Goal: Task Accomplishment & Management: Use online tool/utility

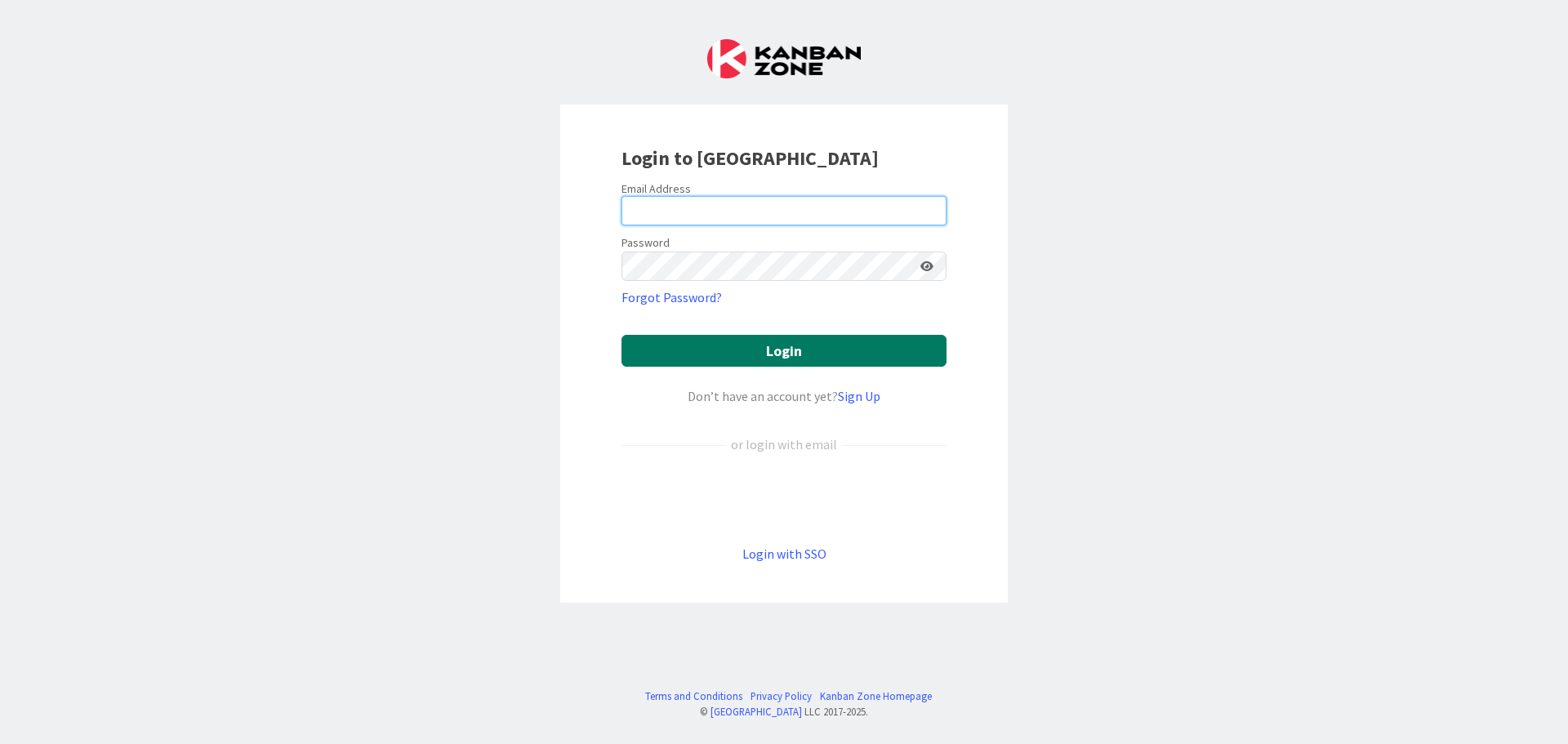
type input "[EMAIL_ADDRESS][DOMAIN_NAME]"
click at [767, 349] on button "Login" at bounding box center [783, 350] width 325 height 32
click at [643, 348] on button "Login" at bounding box center [783, 350] width 325 height 32
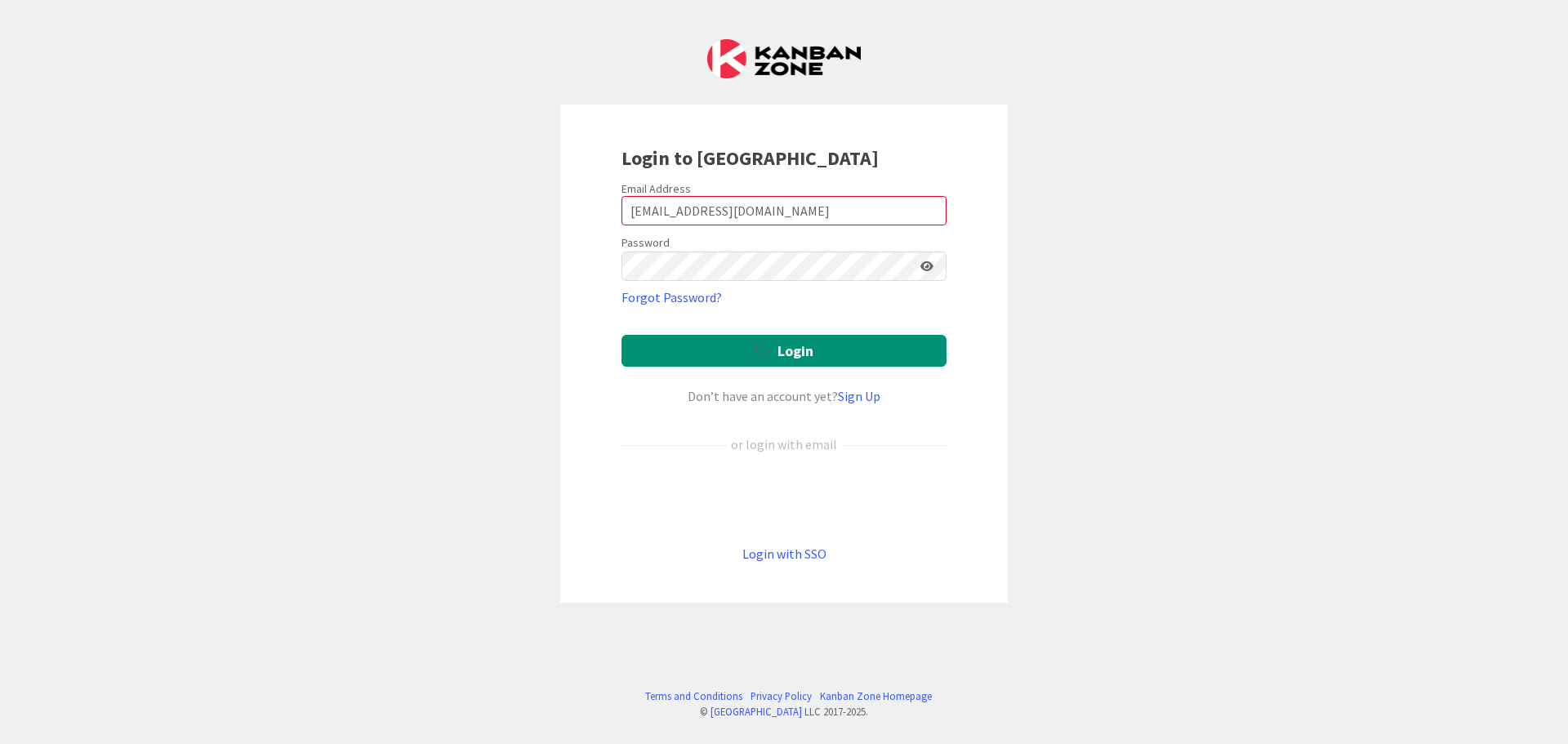
click at [1053, 265] on div "Login to [GEOGRAPHIC_DATA] Email Address [EMAIL_ADDRESS][DOMAIN_NAME] Password …" at bounding box center [784, 372] width 1568 height 744
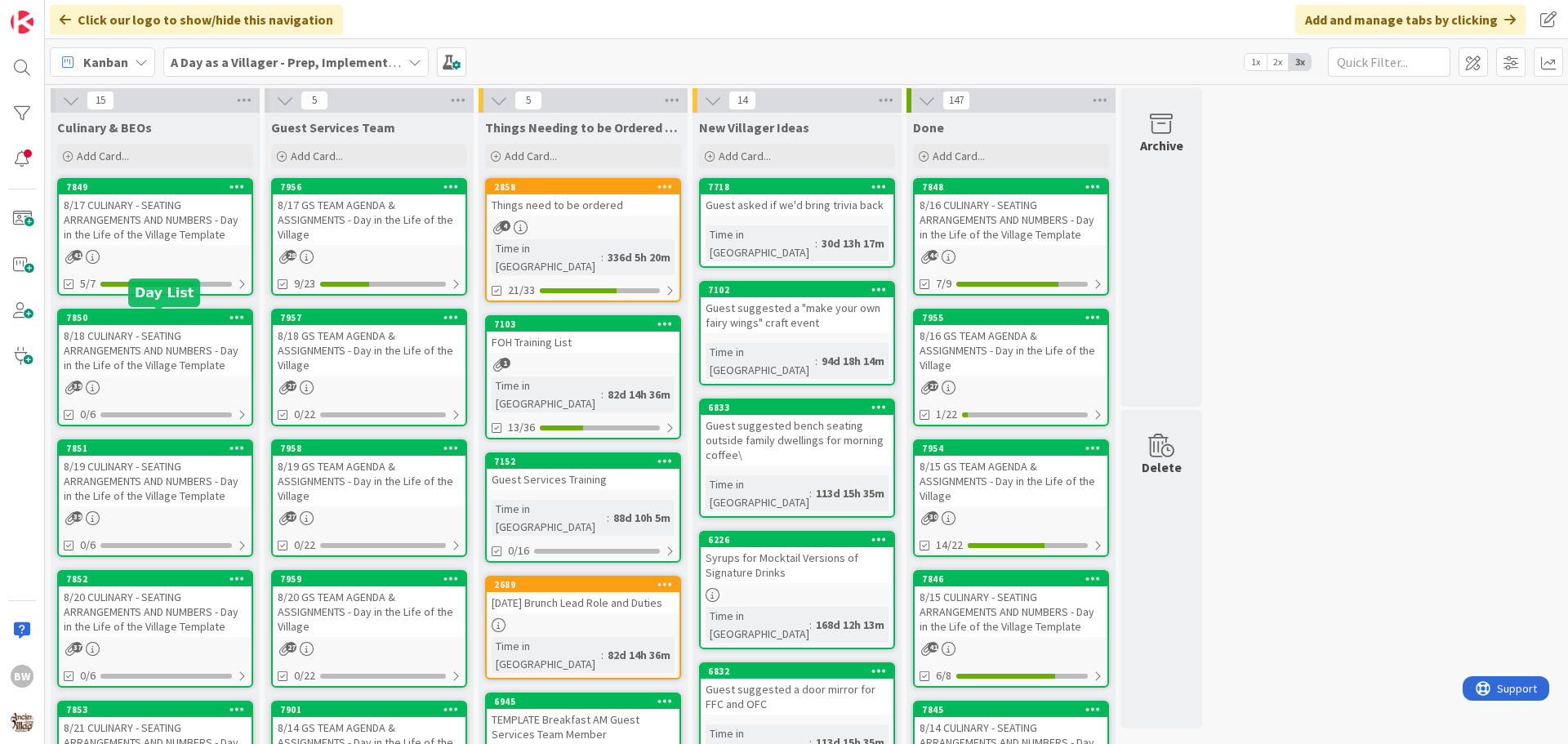
click at [147, 320] on div "7850" at bounding box center [159, 317] width 186 height 12
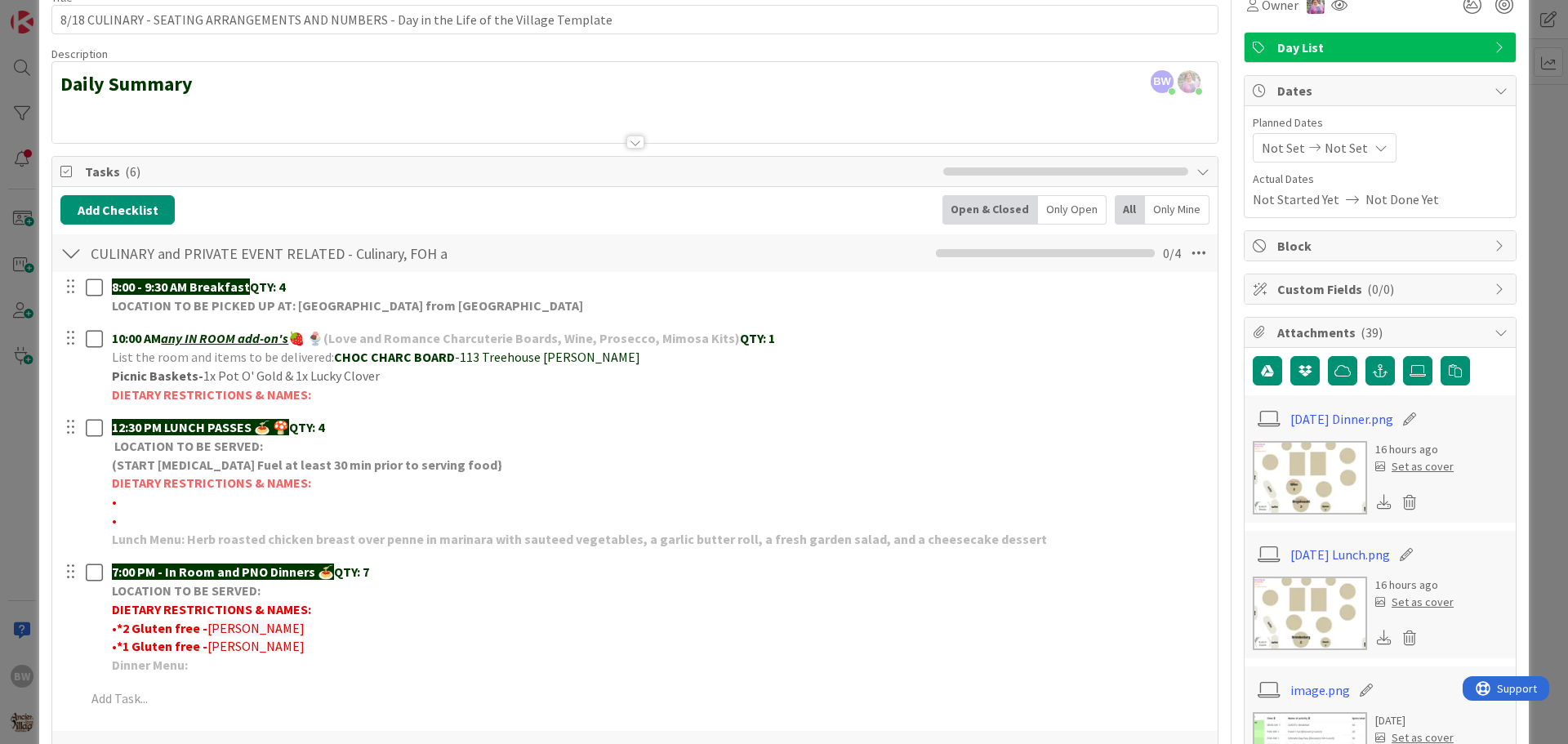
scroll to position [81, 0]
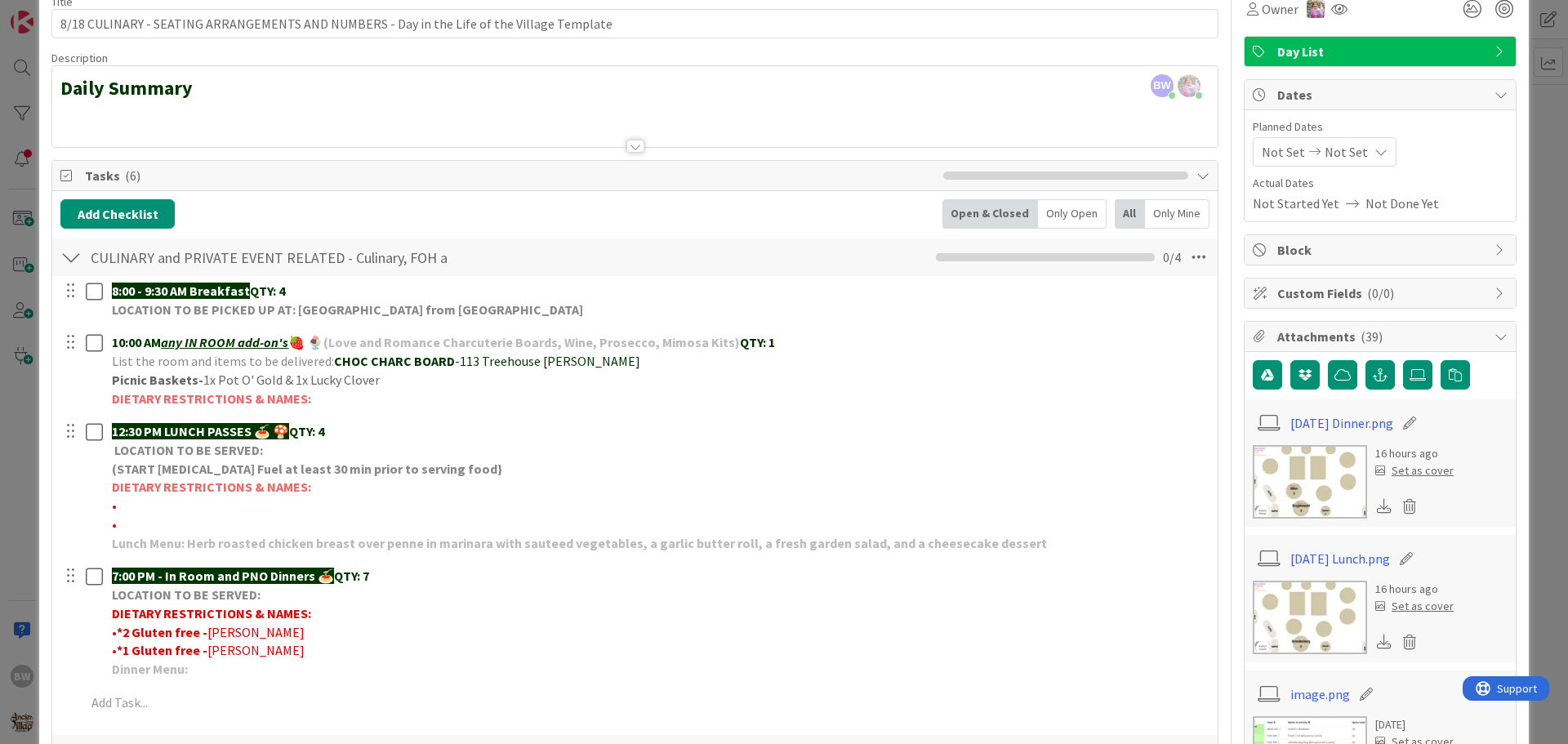
click at [637, 145] on div at bounding box center [635, 146] width 18 height 13
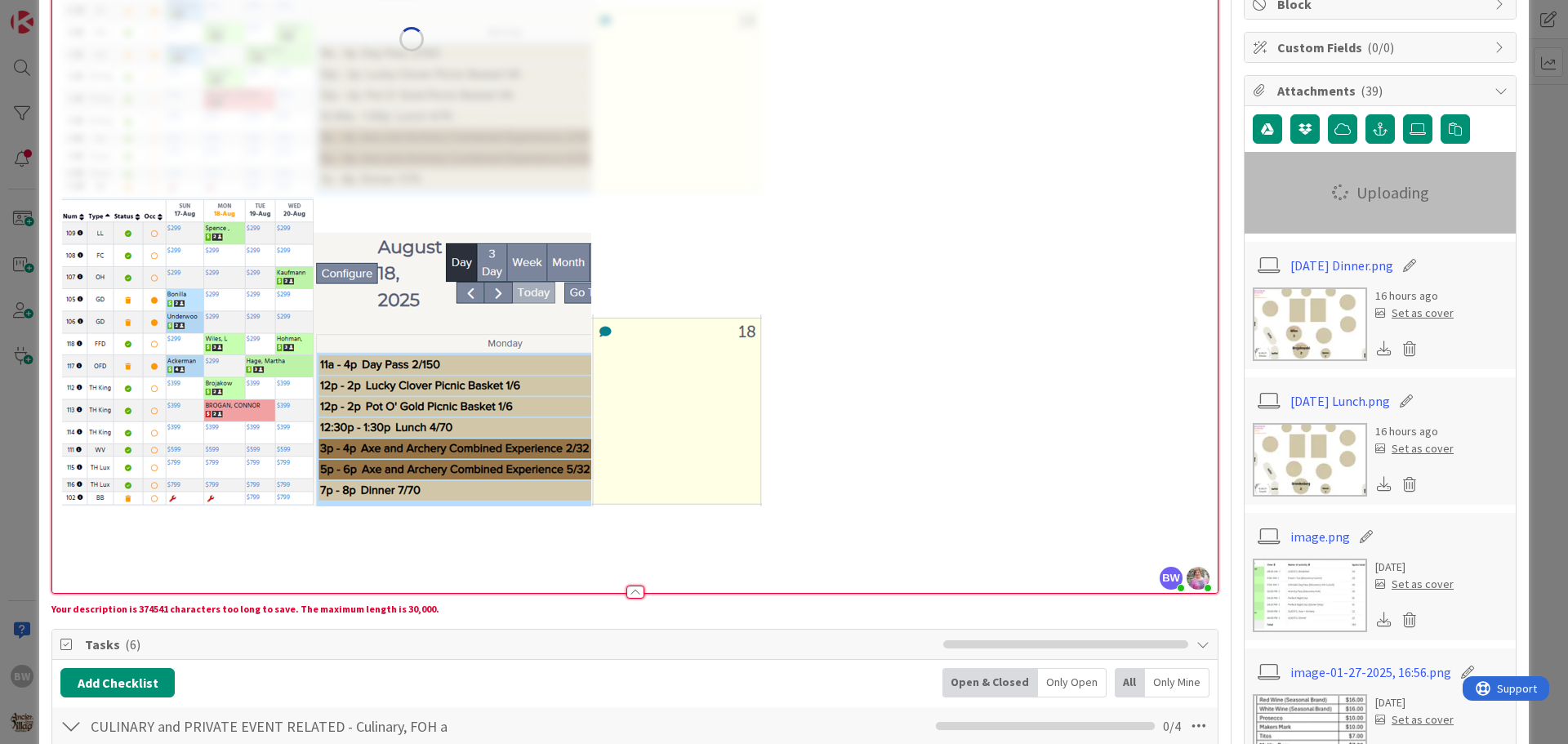
scroll to position [326, 0]
click at [56, 318] on div "Daily Summary" at bounding box center [635, 225] width 1165 height 735
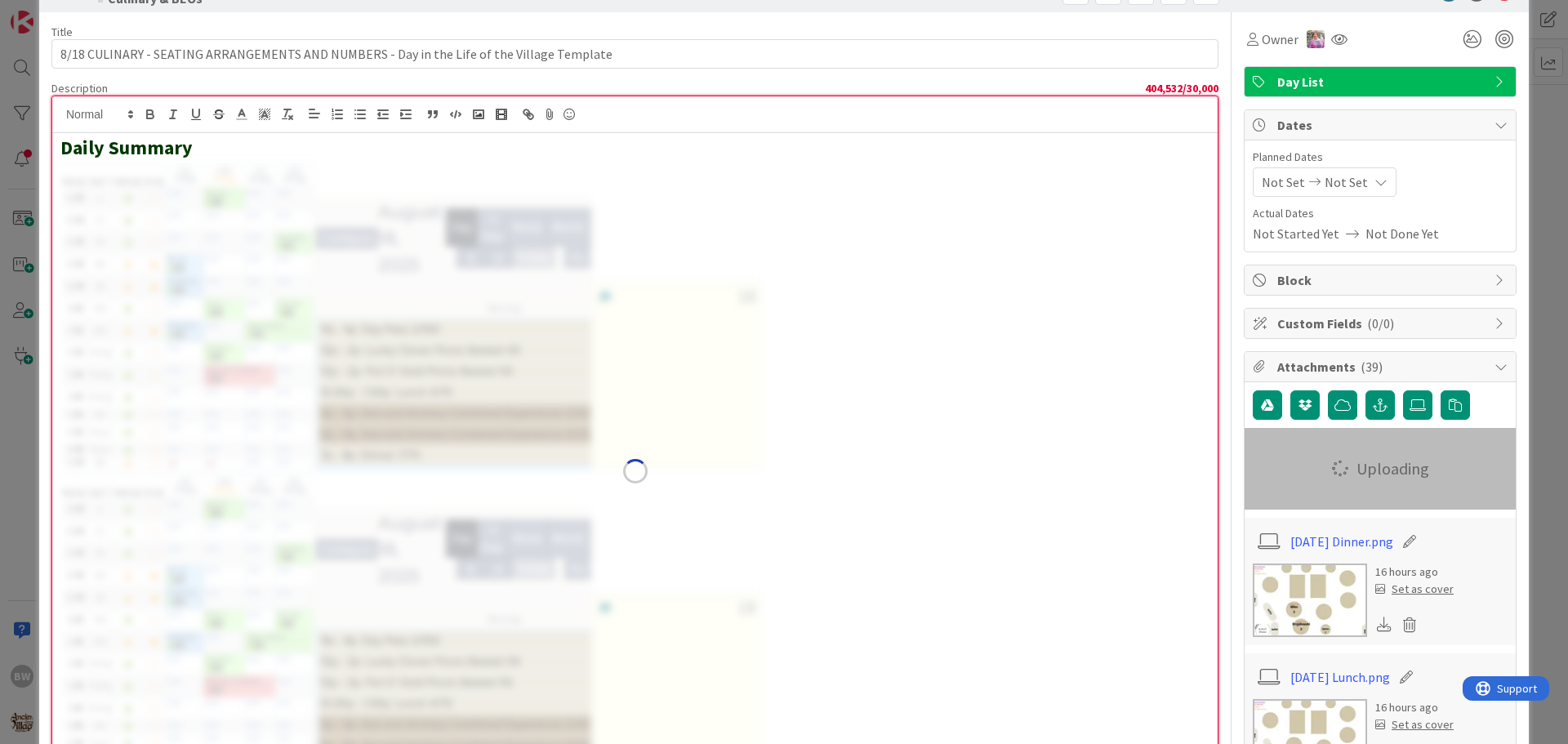
scroll to position [49, 0]
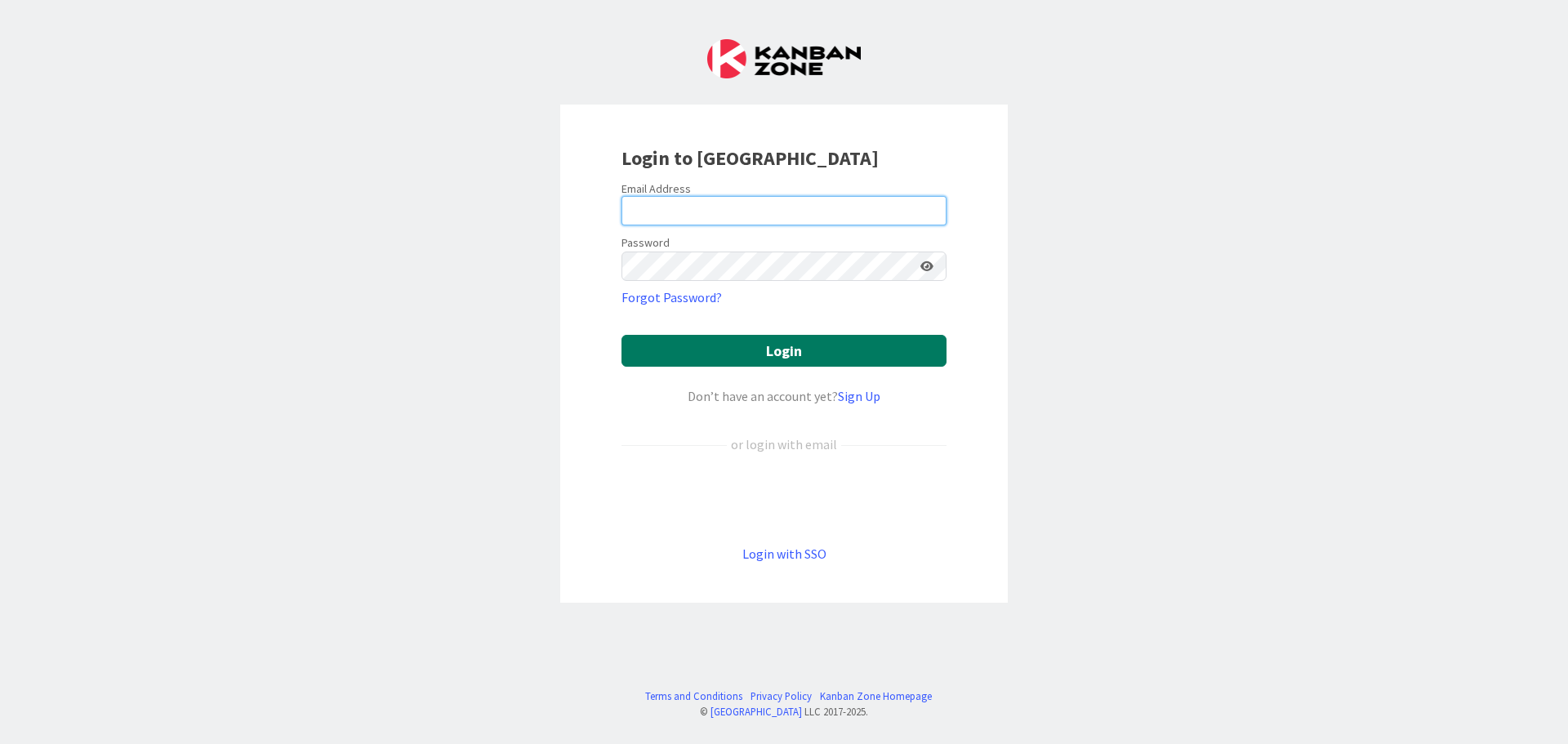
type input "[EMAIL_ADDRESS][DOMAIN_NAME]"
click at [774, 349] on button "Login" at bounding box center [783, 350] width 325 height 32
type input "[EMAIL_ADDRESS][DOMAIN_NAME]"
click at [782, 352] on button "Login" at bounding box center [783, 350] width 325 height 32
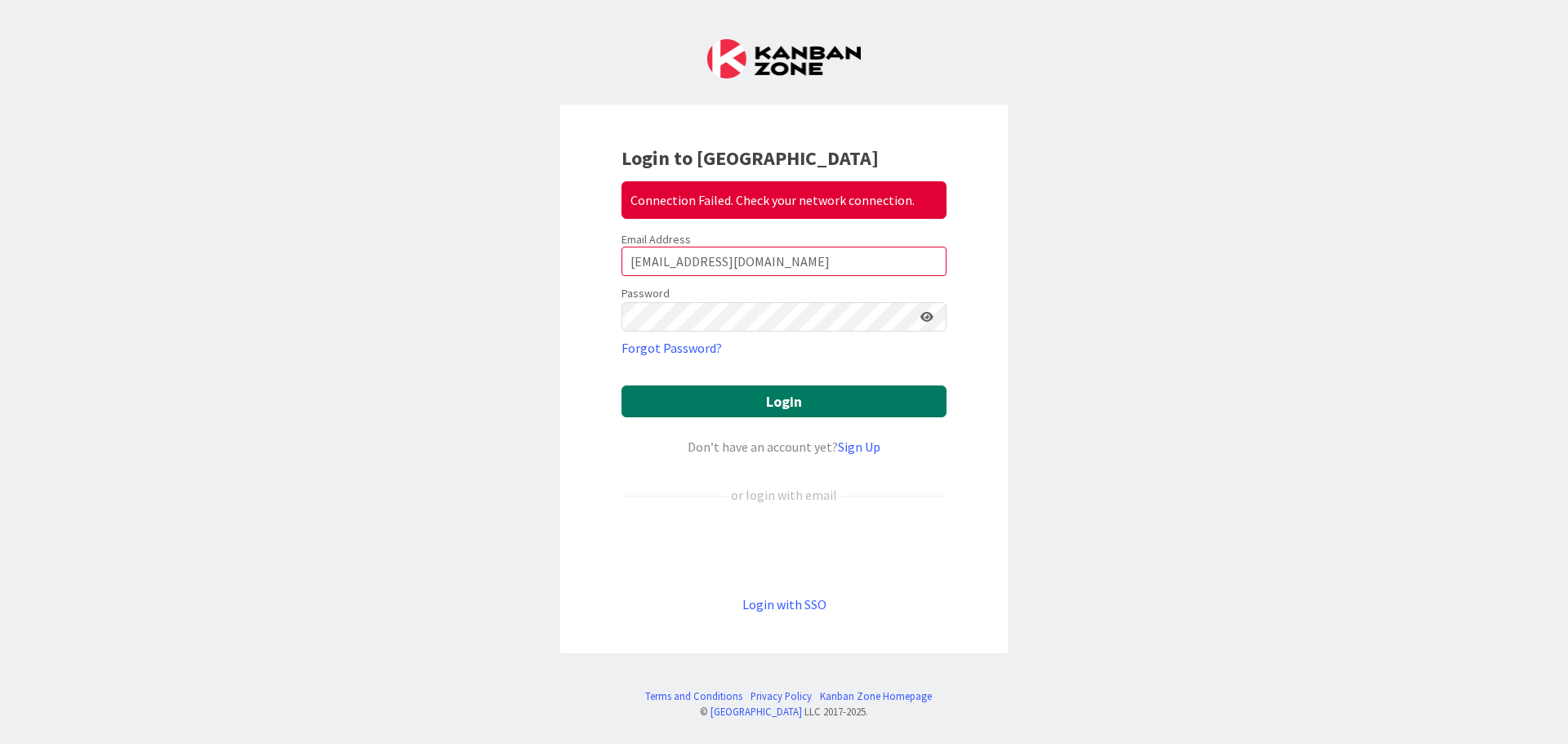
click at [742, 402] on button "Login" at bounding box center [783, 401] width 325 height 32
click at [777, 399] on button "Login" at bounding box center [783, 401] width 325 height 32
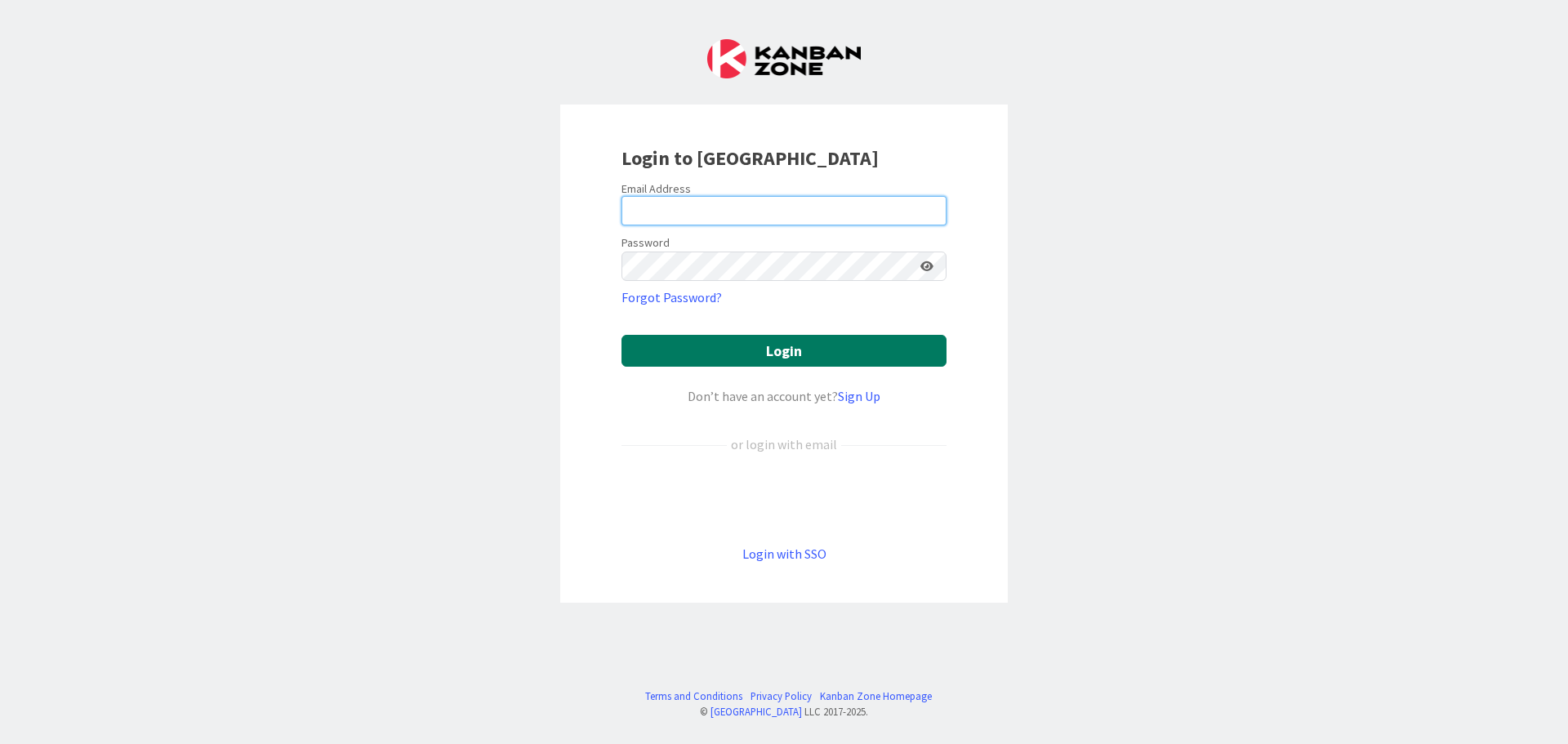
type input "elizabethwildsmith@proton.me"
click at [767, 355] on button "Login" at bounding box center [783, 350] width 325 height 32
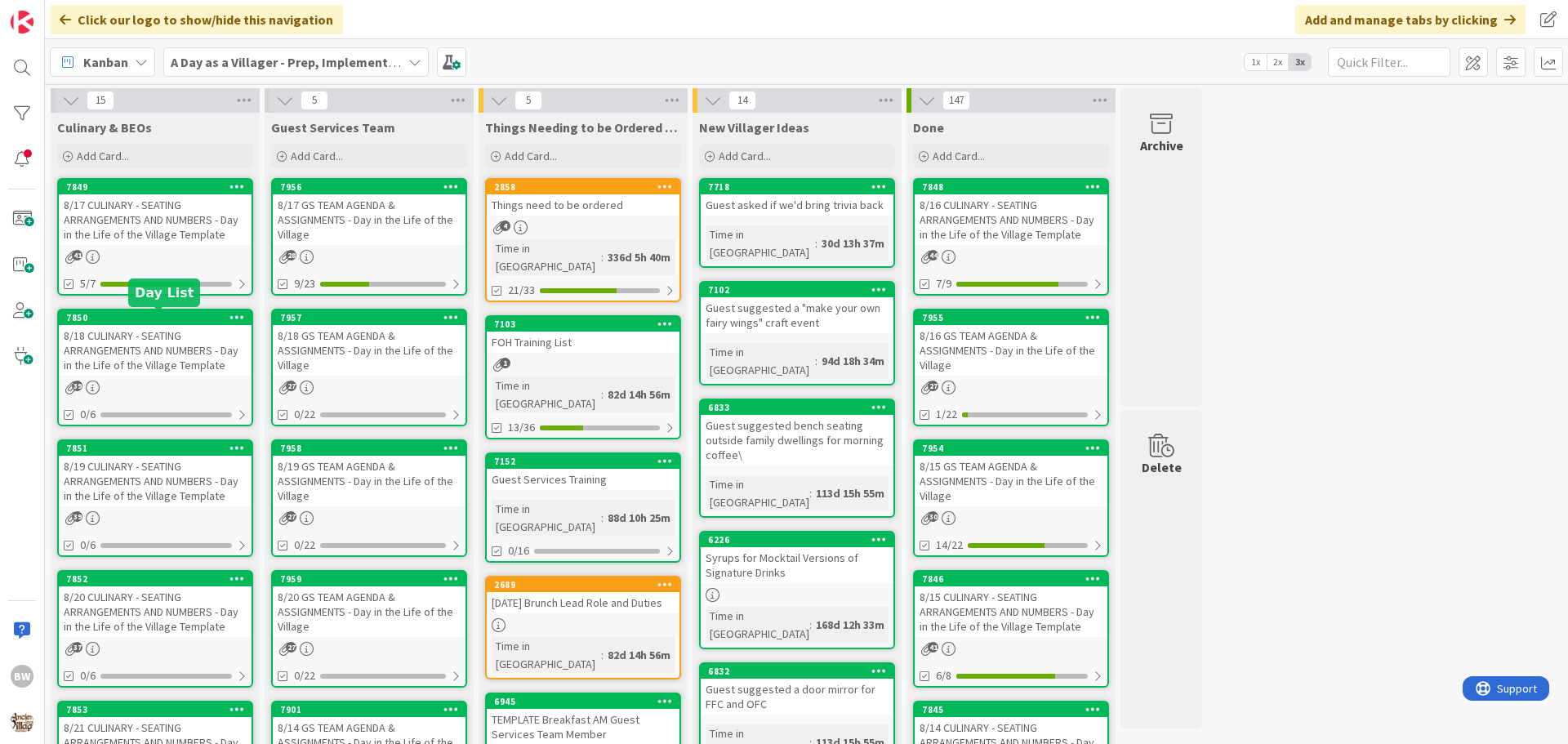
click at [150, 315] on div "7850" at bounding box center [159, 317] width 186 height 12
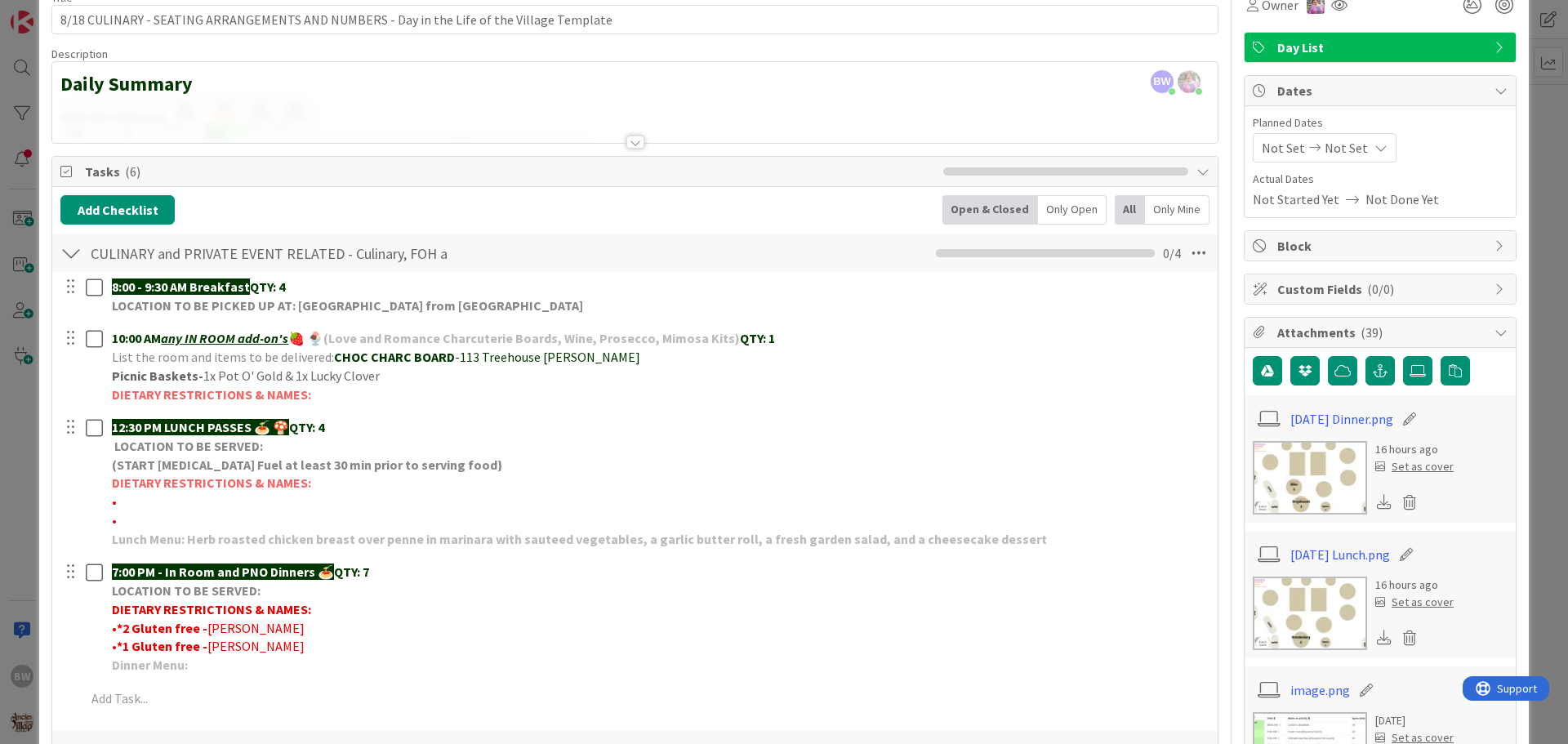
scroll to position [81, 0]
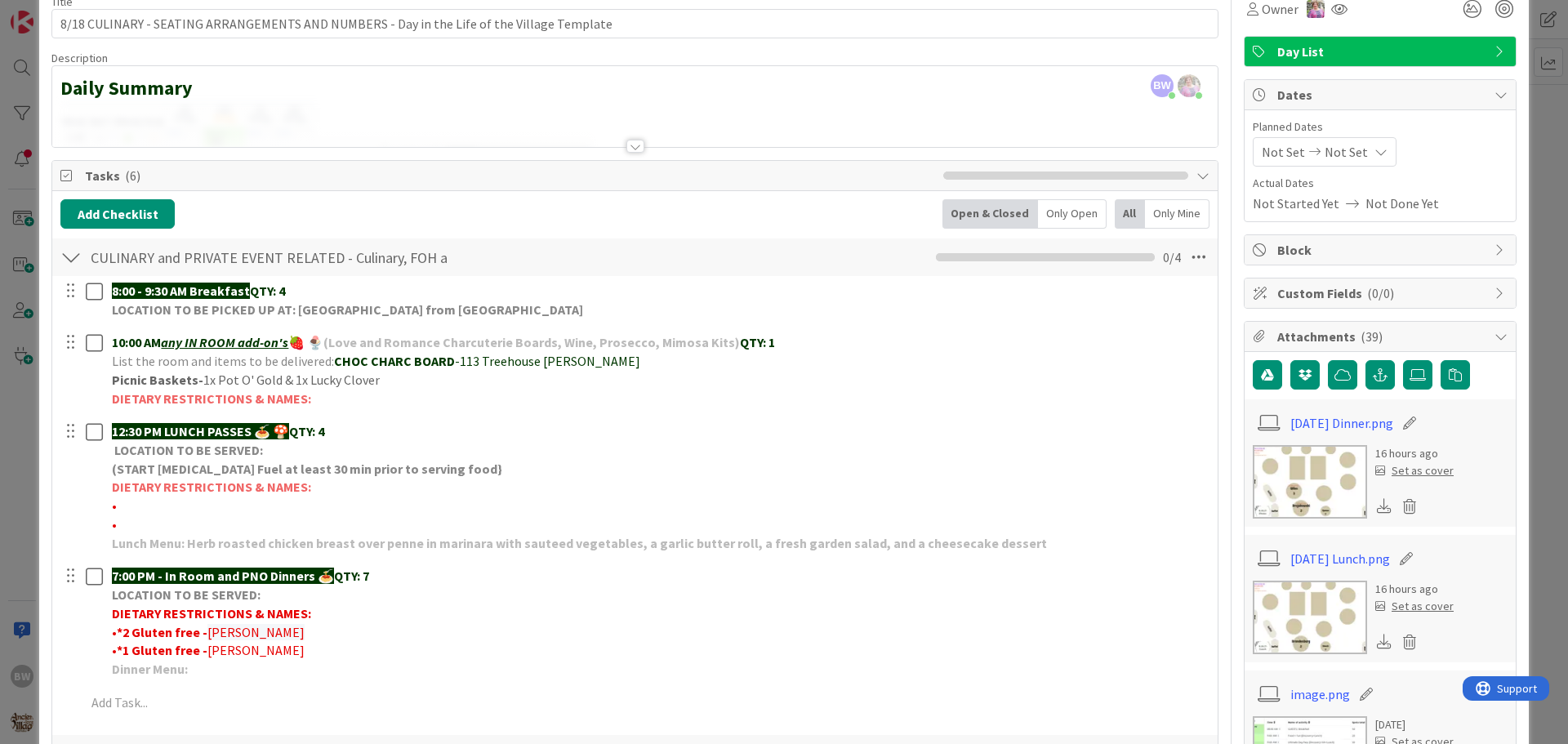
click at [626, 147] on div at bounding box center [635, 146] width 18 height 13
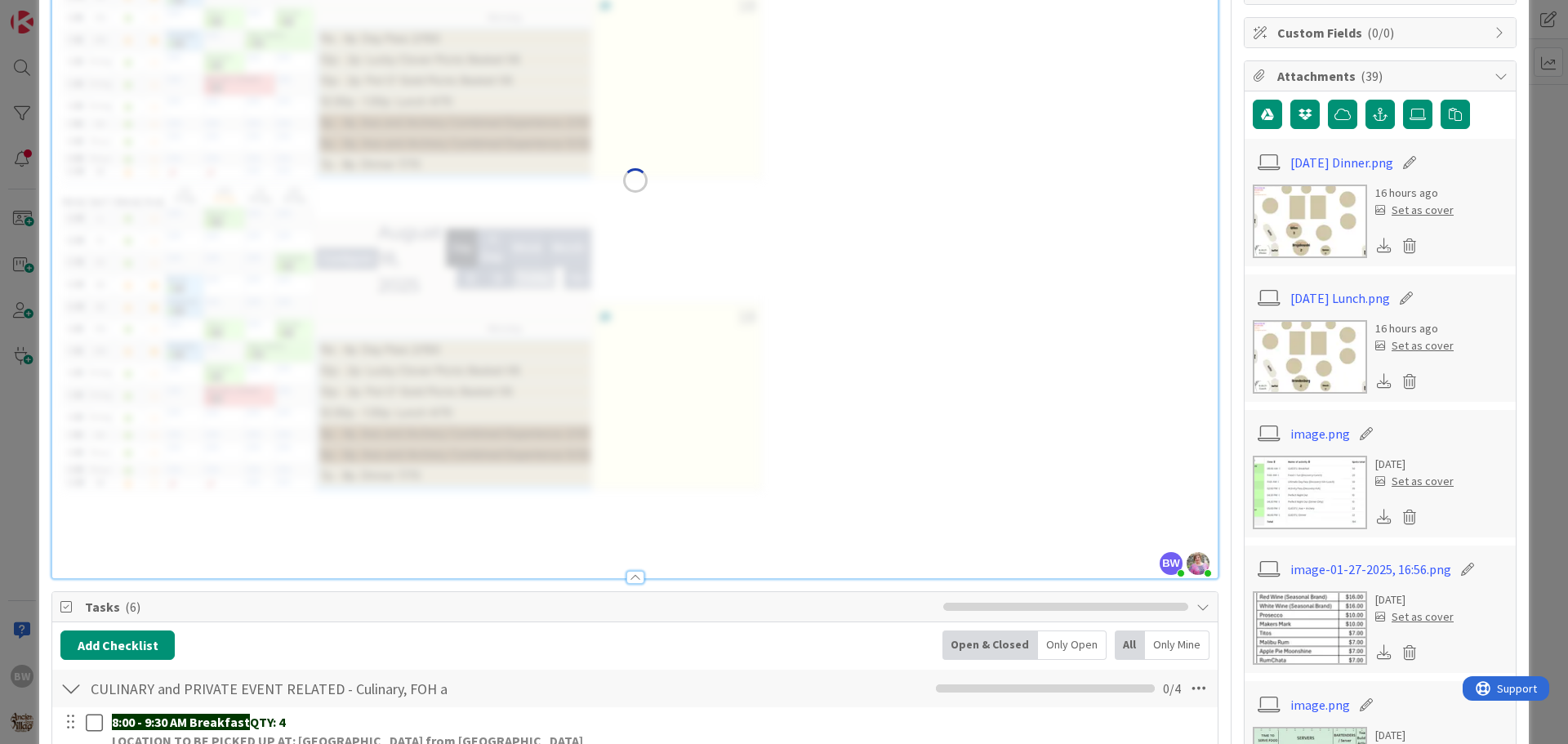
scroll to position [326, 0]
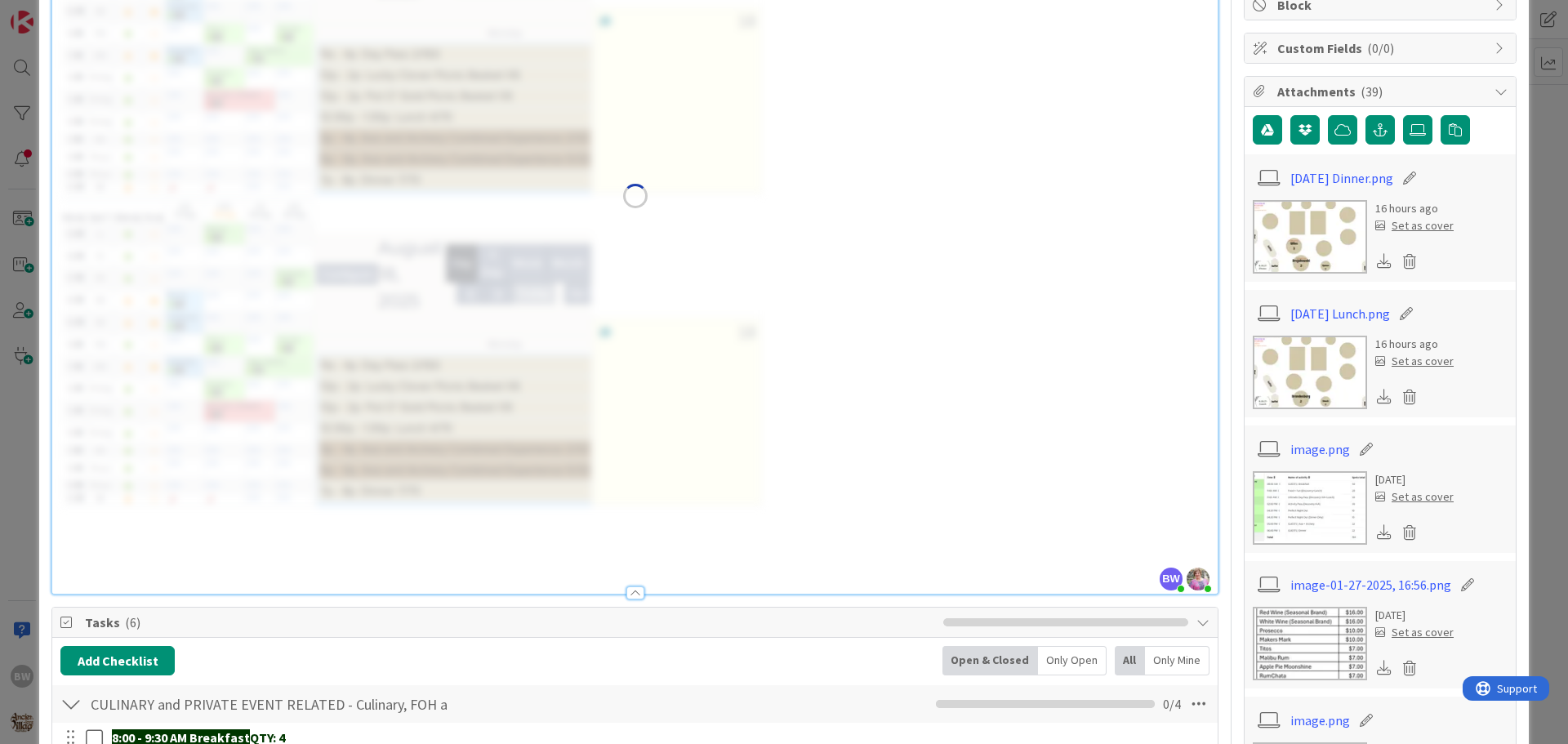
click at [626, 593] on div at bounding box center [635, 592] width 18 height 13
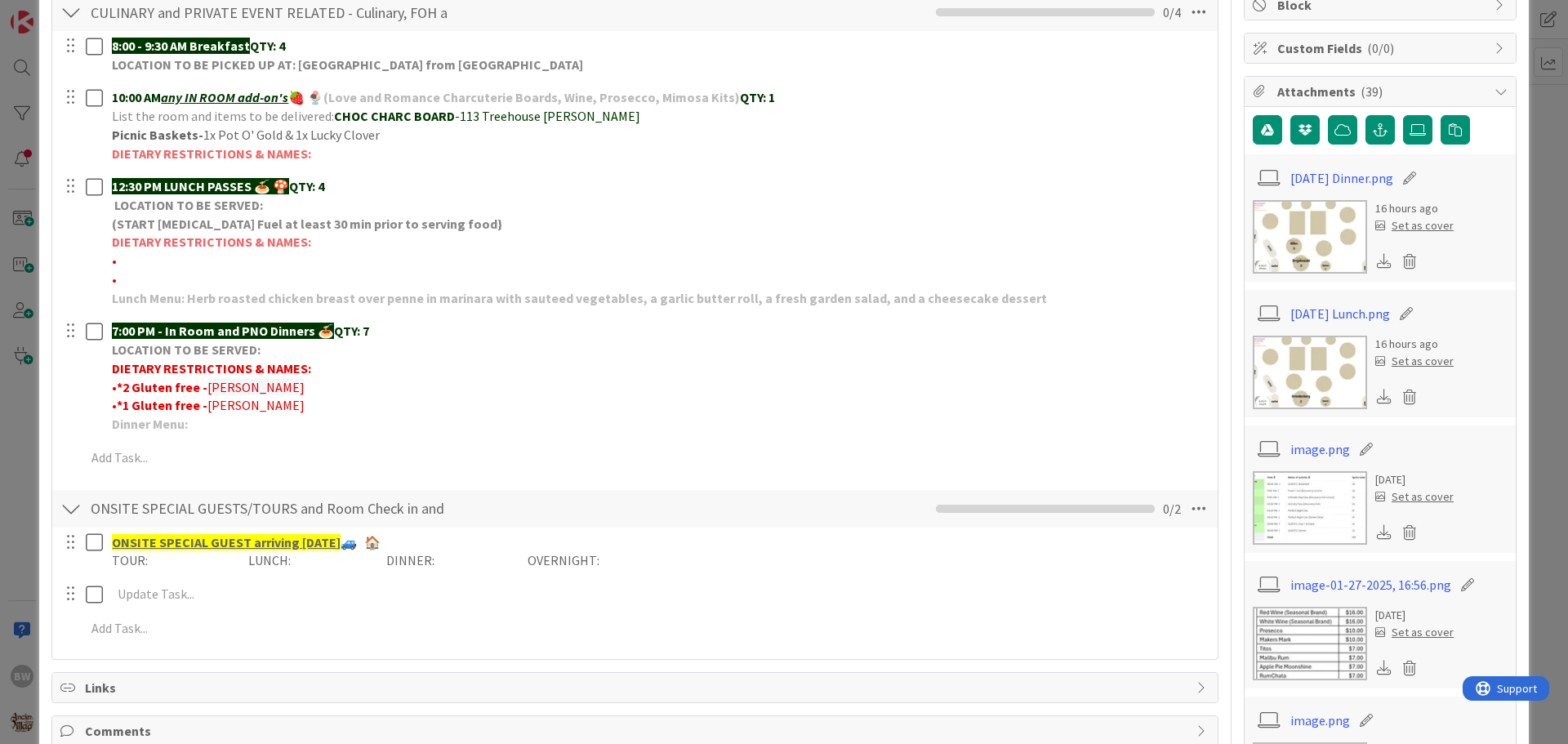
scroll to position [0, 0]
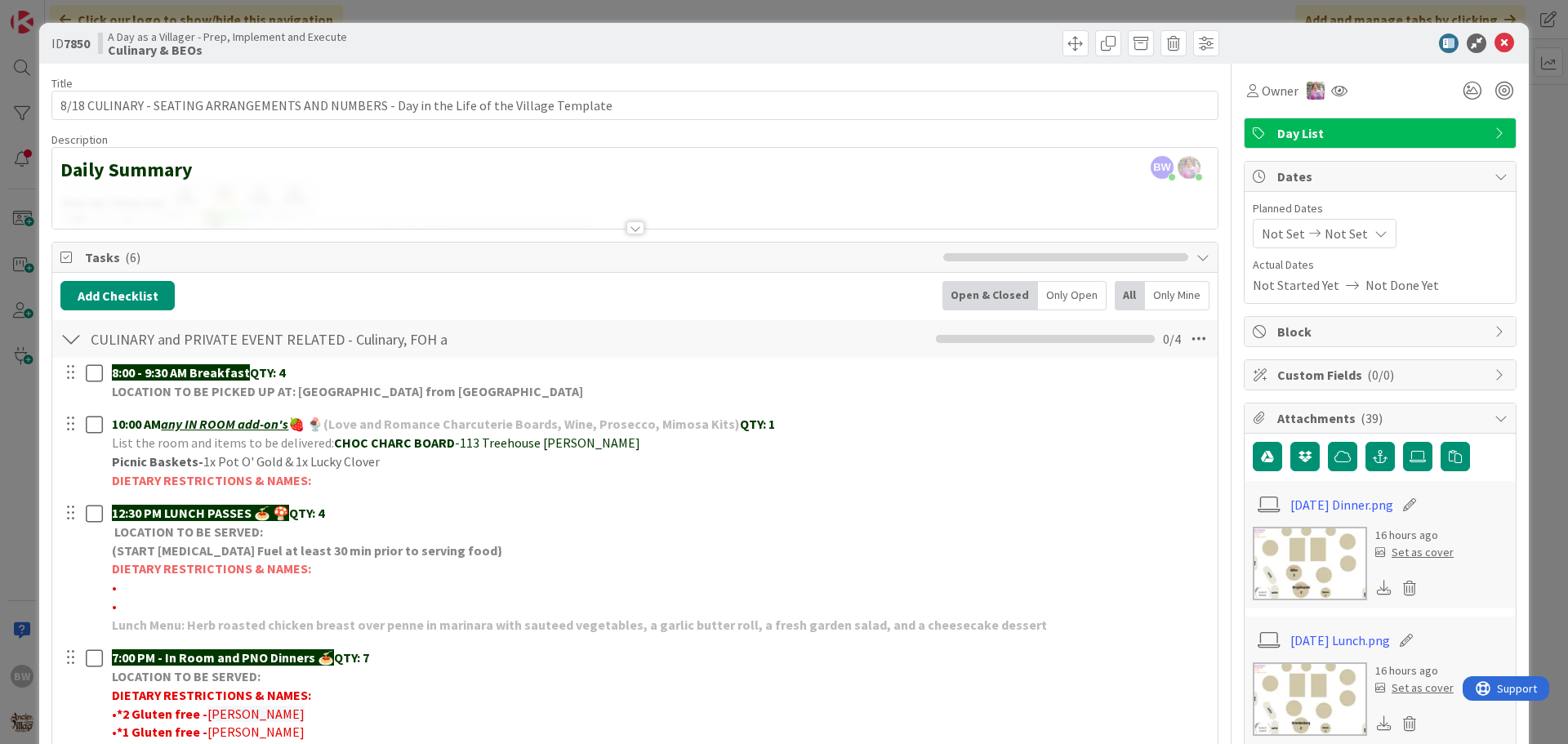
click at [69, 195] on div at bounding box center [635, 207] width 1165 height 42
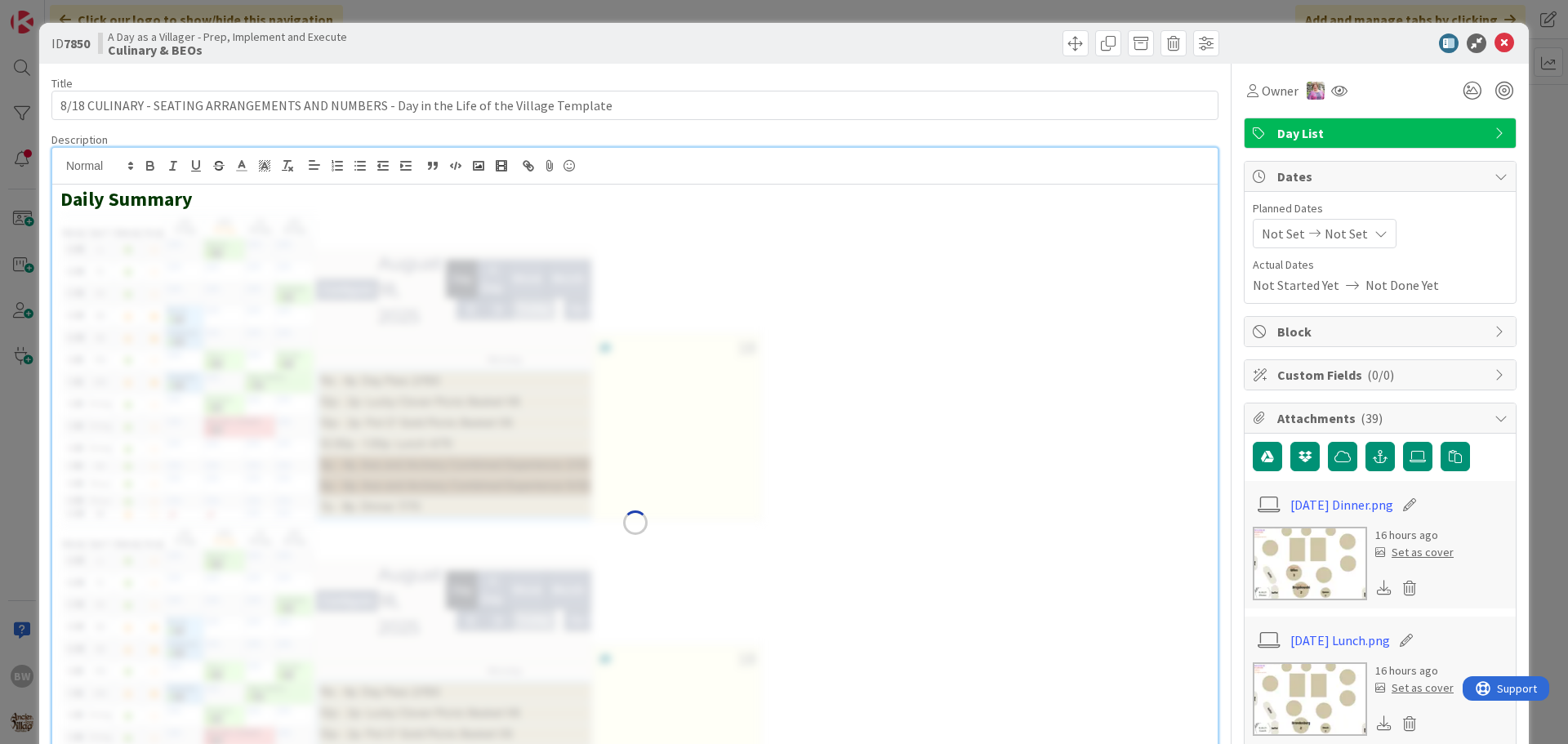
drag, startPoint x: 64, startPoint y: 228, endPoint x: 896, endPoint y: 434, distance: 857.1
click at [896, 434] on span at bounding box center [635, 522] width 1149 height 622
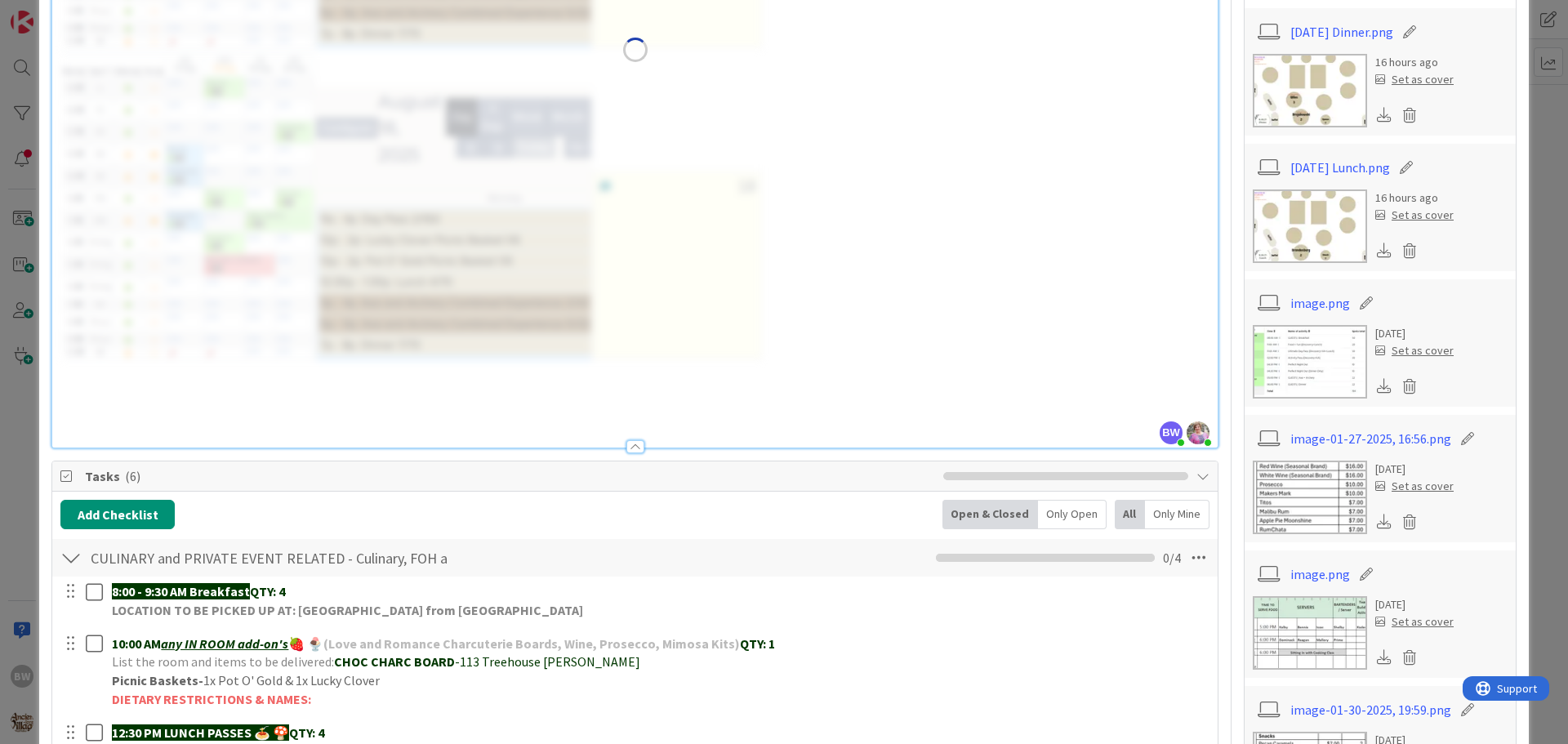
scroll to position [490, 0]
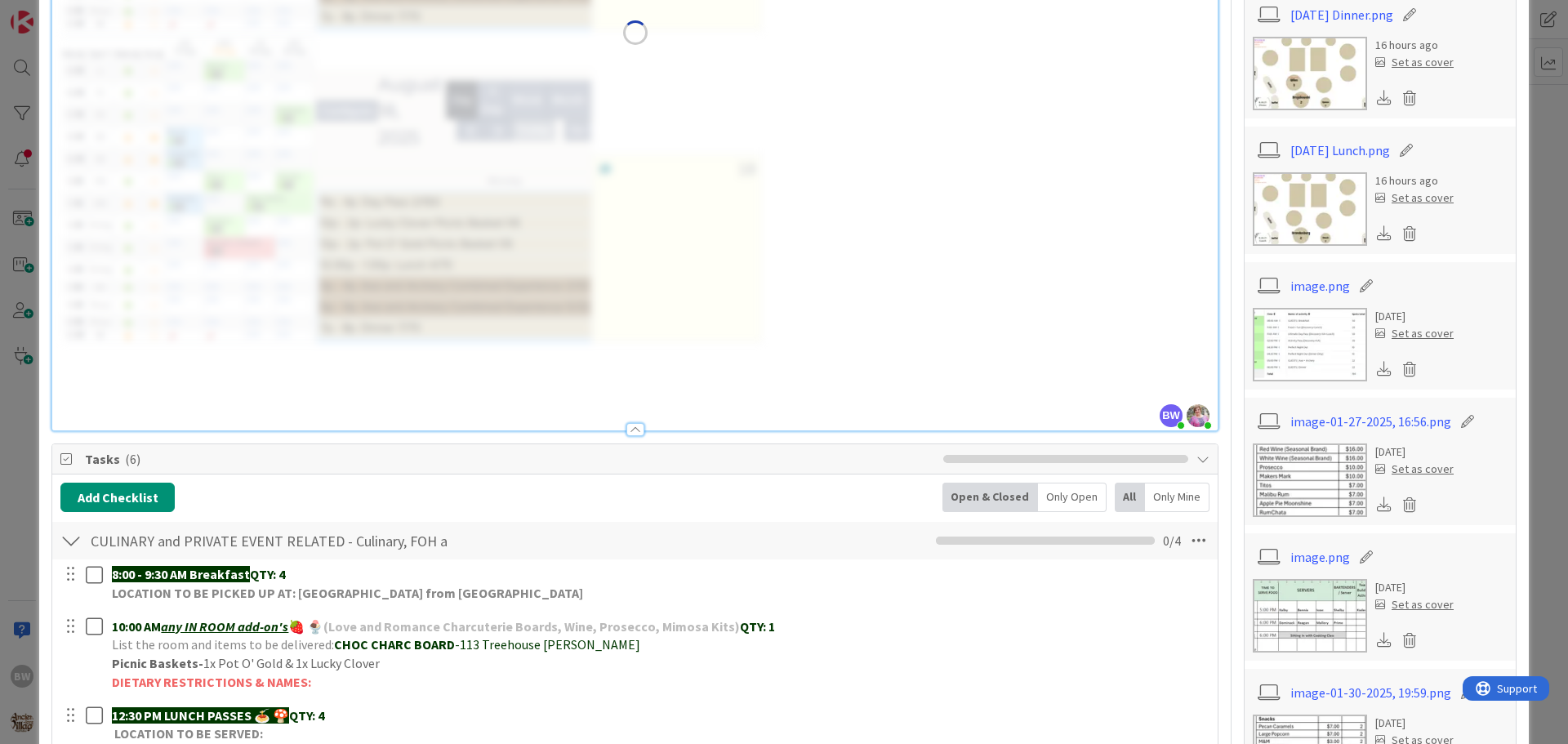
click at [626, 432] on div at bounding box center [635, 429] width 18 height 13
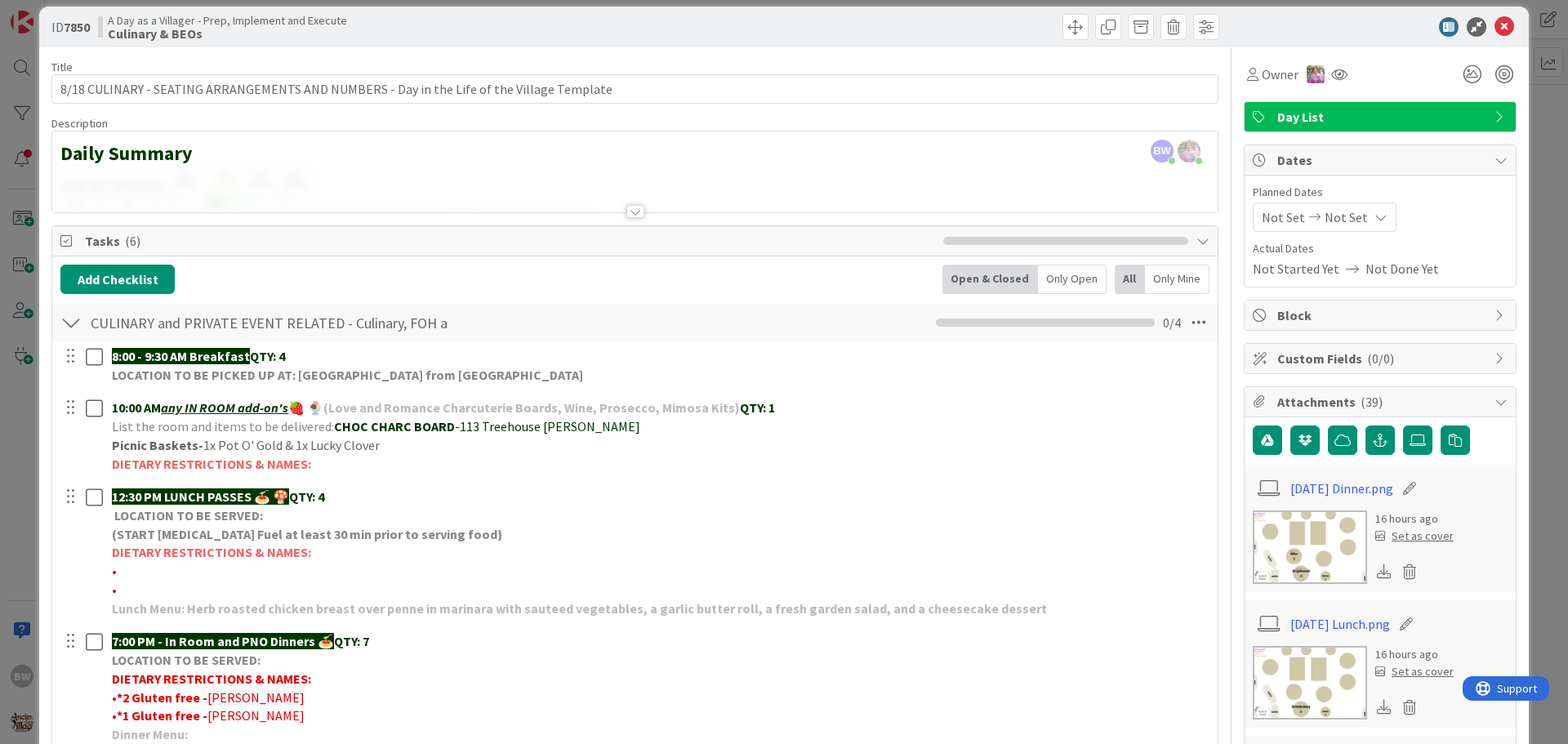
scroll to position [0, 0]
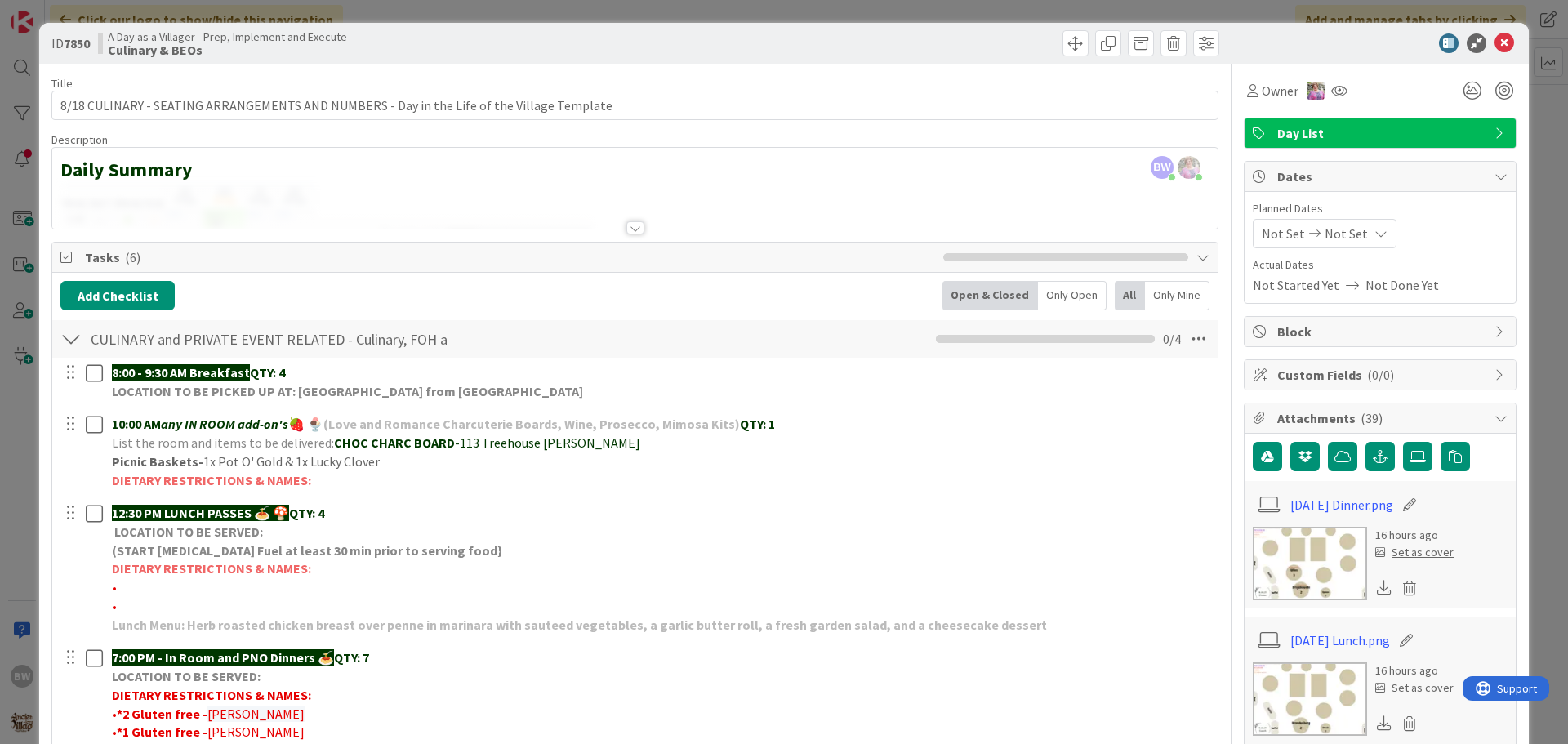
click at [635, 228] on div at bounding box center [635, 227] width 18 height 13
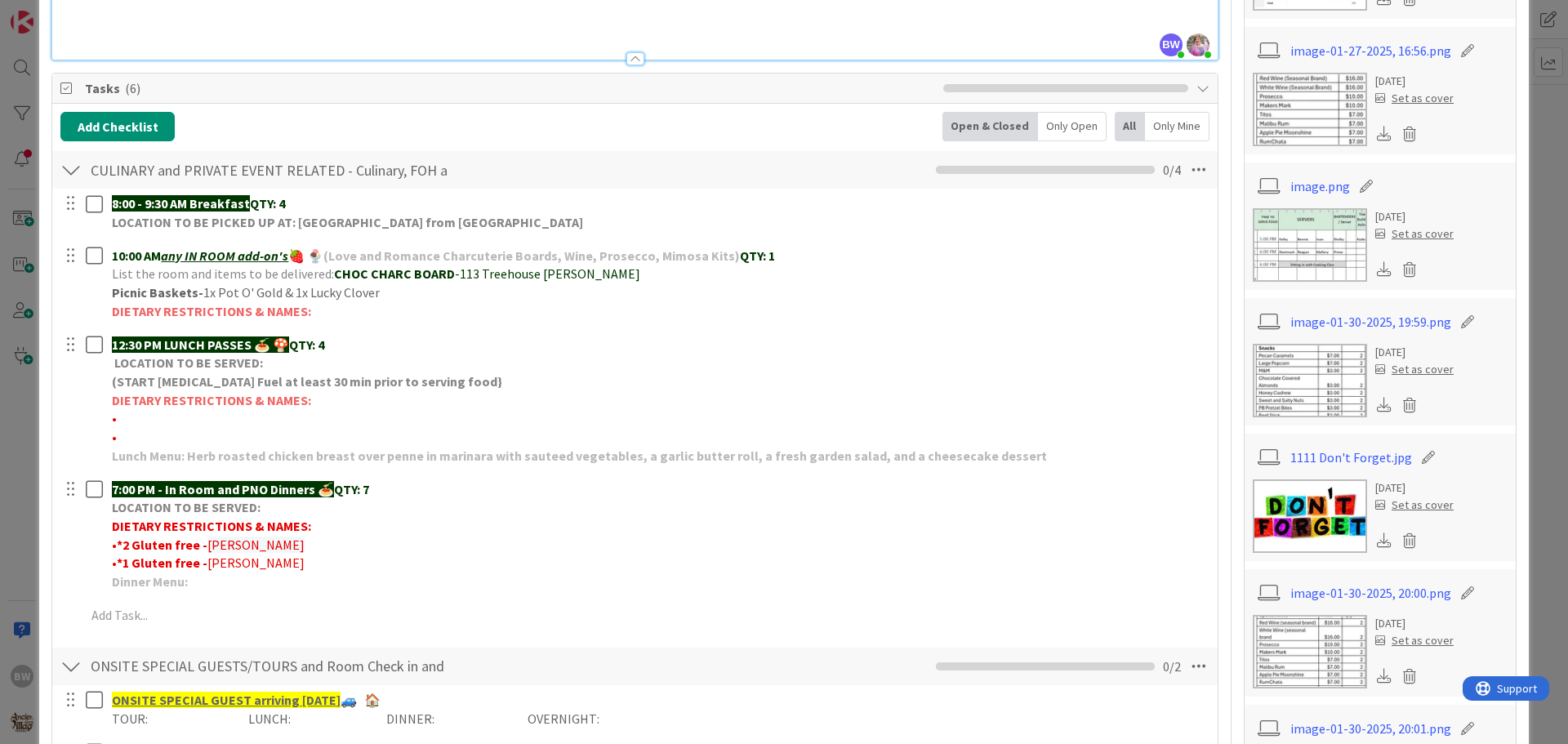
scroll to position [735, 0]
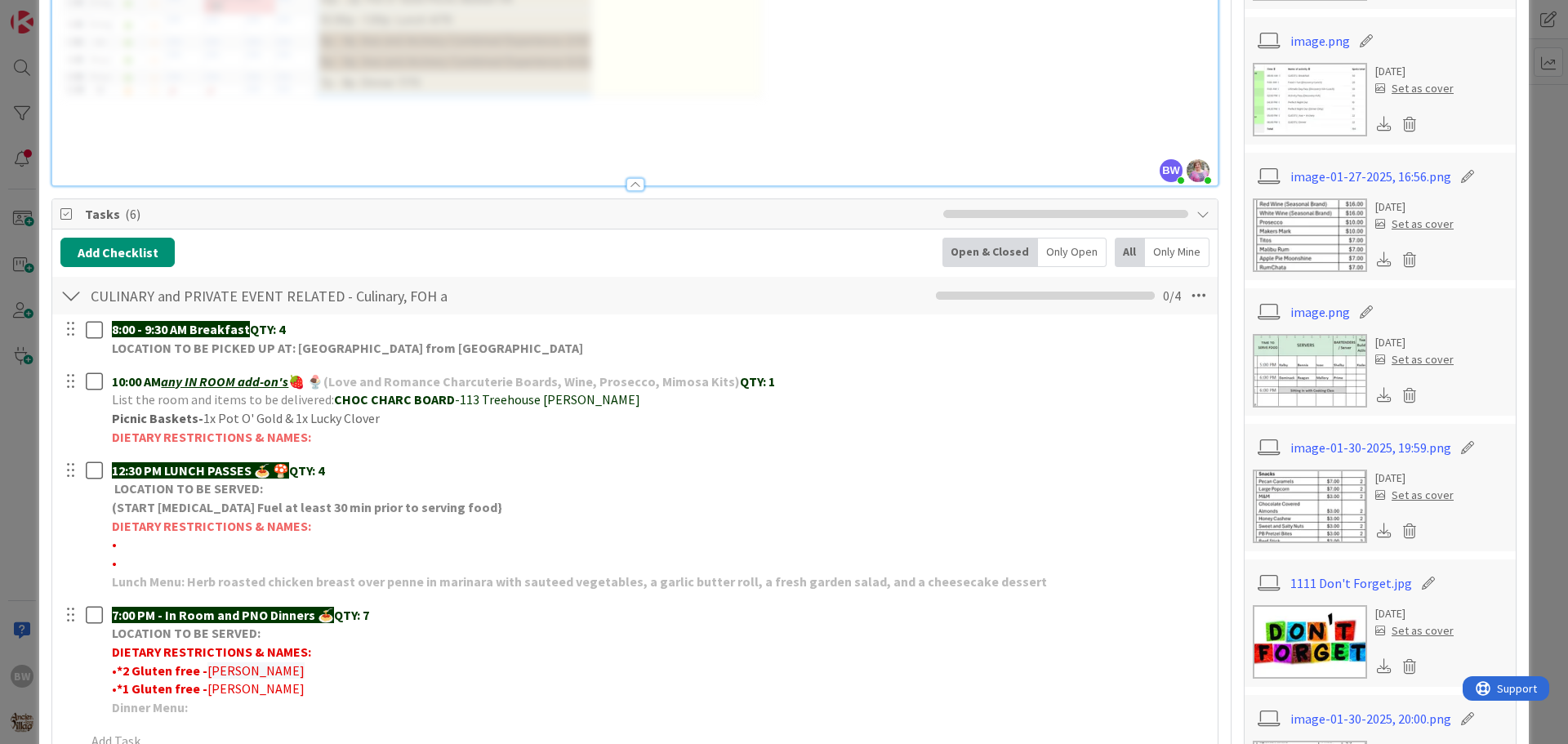
click at [626, 182] on div at bounding box center [635, 184] width 18 height 13
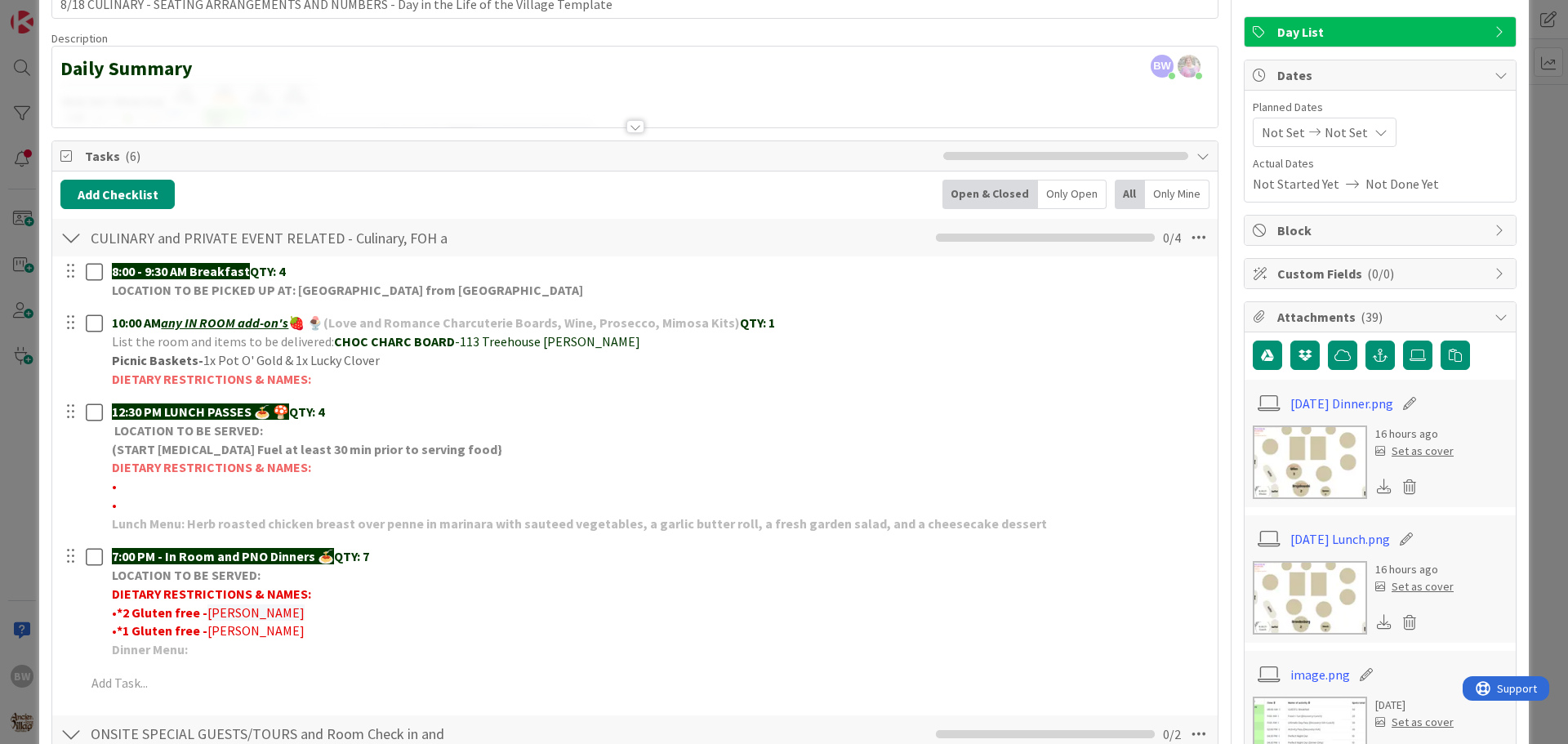
scroll to position [81, 0]
